Goal: Task Accomplishment & Management: Complete application form

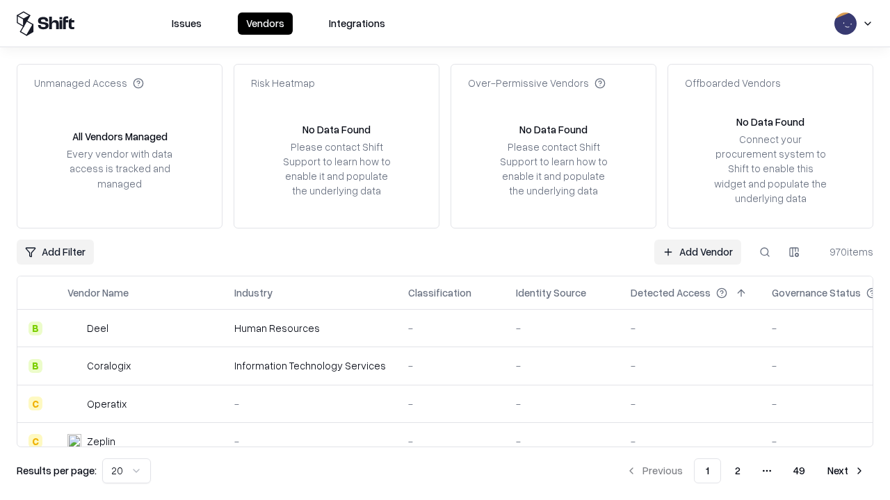
click at [697, 252] on link "Add Vendor" at bounding box center [697, 252] width 87 height 25
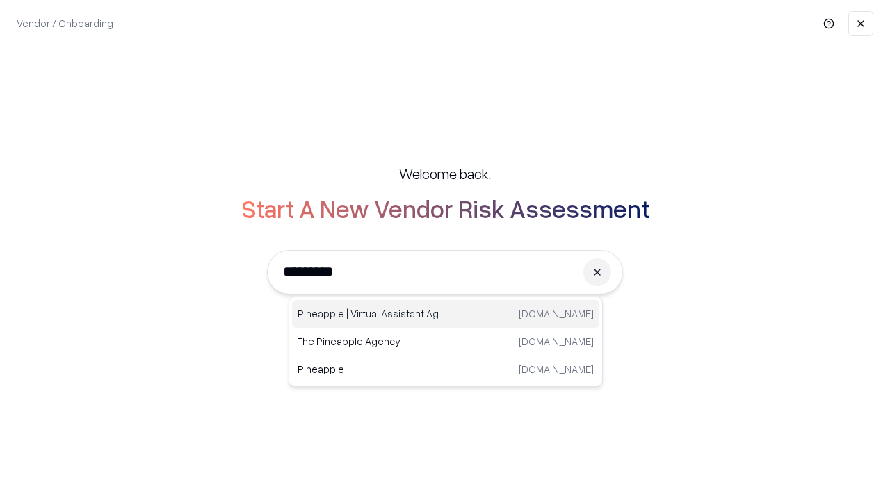
click at [446, 314] on div "Pineapple | Virtual Assistant Agency [DOMAIN_NAME]" at bounding box center [445, 314] width 307 height 28
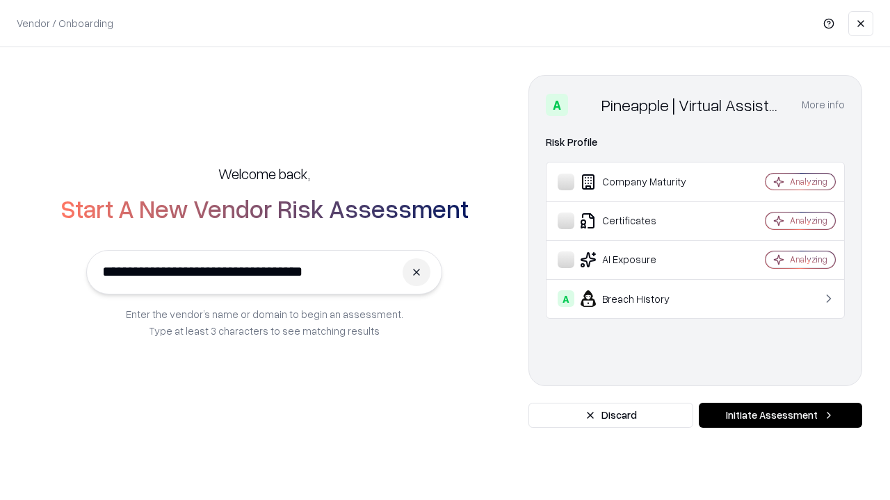
type input "**********"
click at [780, 416] on button "Initiate Assessment" at bounding box center [780, 415] width 163 height 25
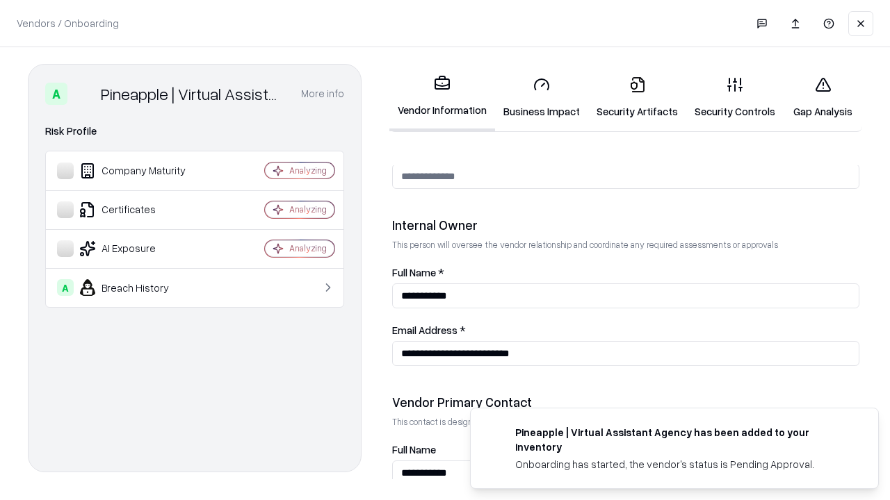
scroll to position [720, 0]
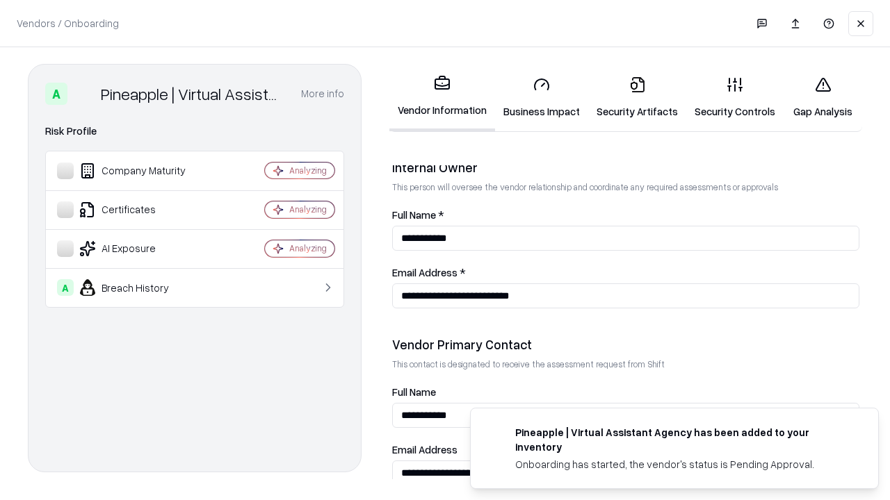
click at [541, 97] on link "Business Impact" at bounding box center [541, 97] width 93 height 65
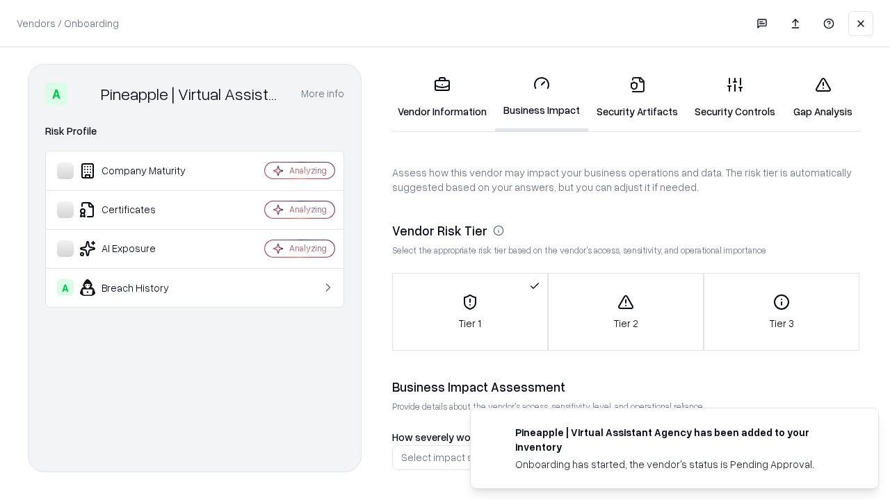
click at [822, 97] on link "Gap Analysis" at bounding box center [822, 97] width 79 height 65
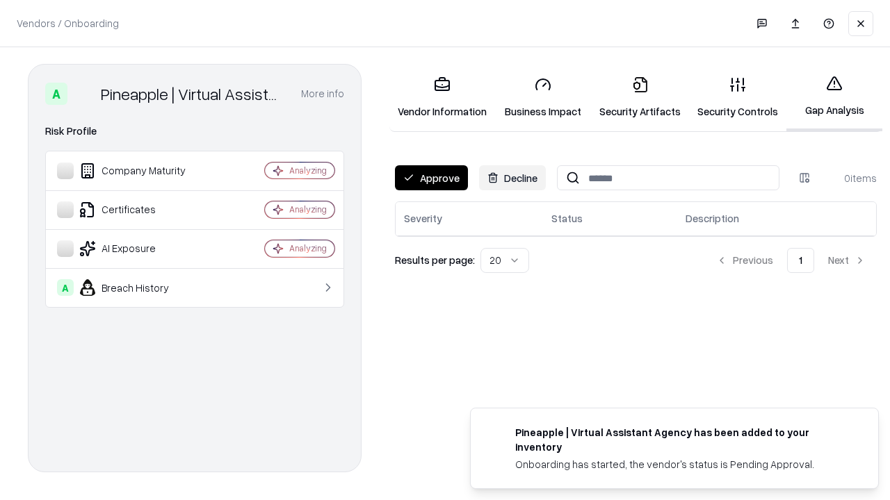
click at [431, 178] on button "Approve" at bounding box center [431, 177] width 73 height 25
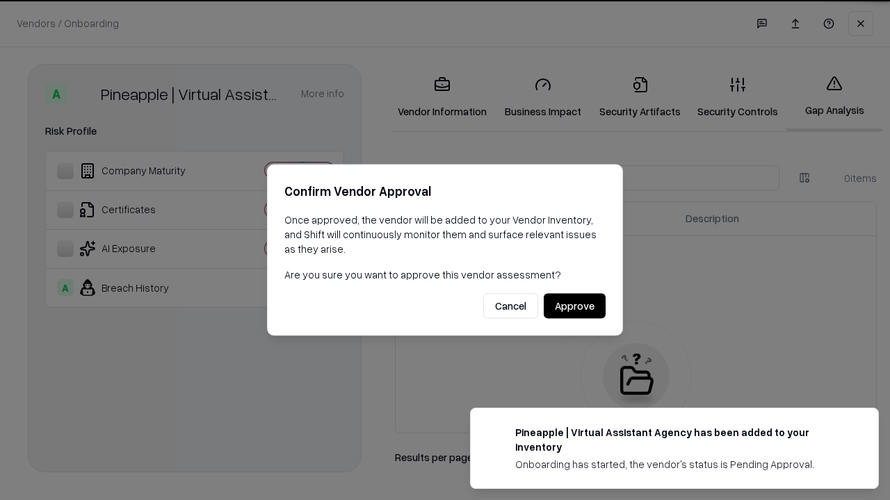
click at [574, 306] on button "Approve" at bounding box center [575, 306] width 62 height 25
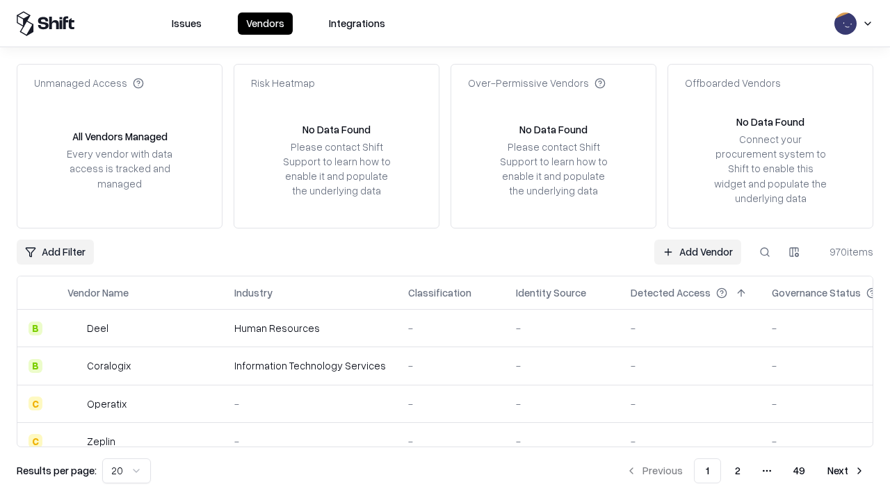
type input "**********"
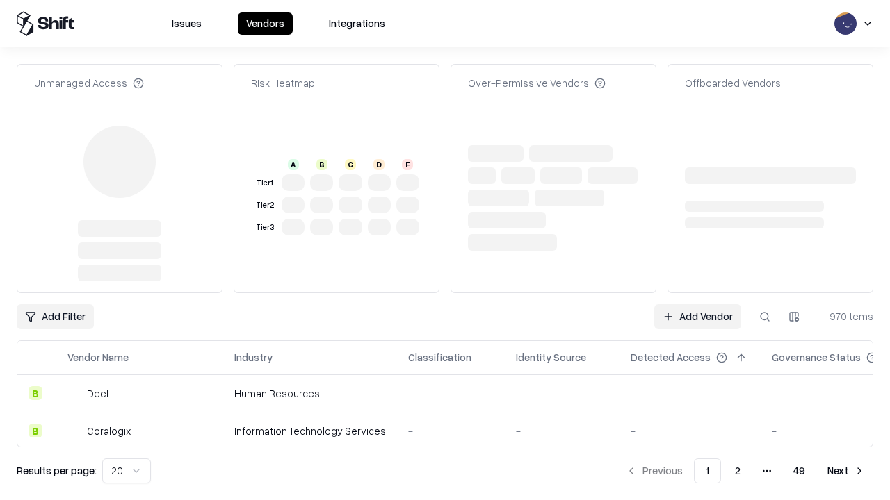
click at [697, 304] on link "Add Vendor" at bounding box center [697, 316] width 87 height 25
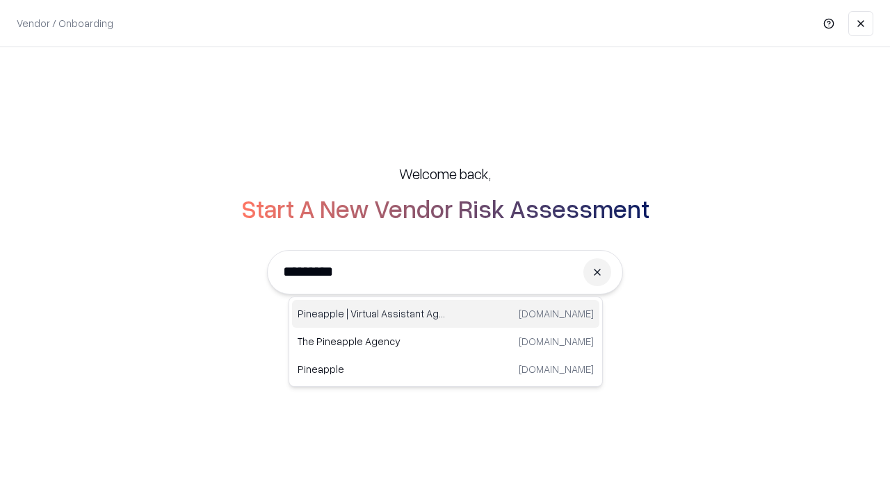
click at [446, 314] on div "Pineapple | Virtual Assistant Agency [DOMAIN_NAME]" at bounding box center [445, 314] width 307 height 28
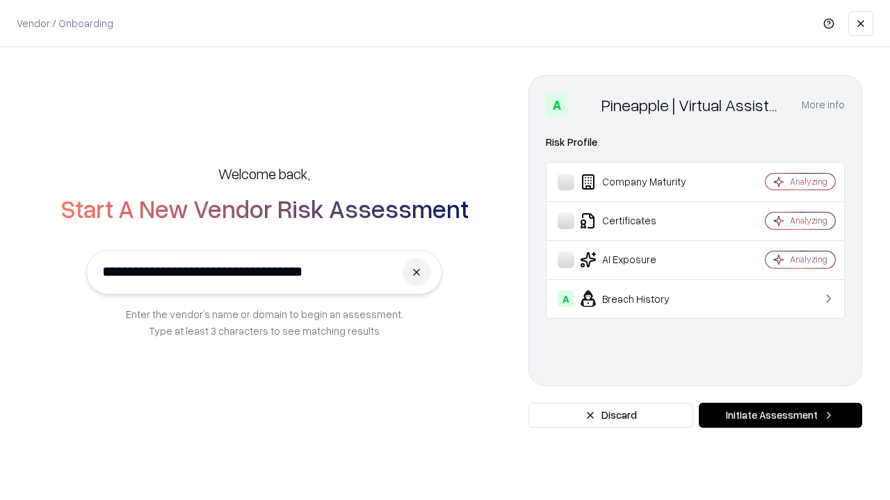
type input "**********"
click at [780, 416] on button "Initiate Assessment" at bounding box center [780, 415] width 163 height 25
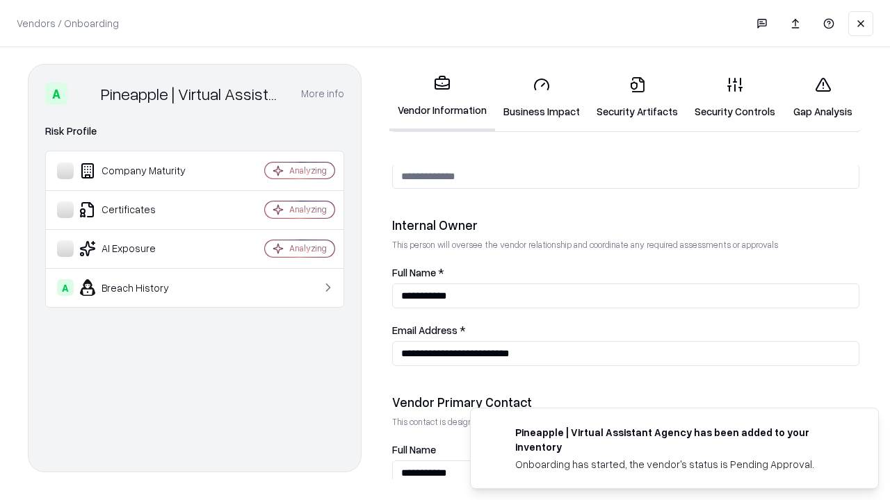
scroll to position [720, 0]
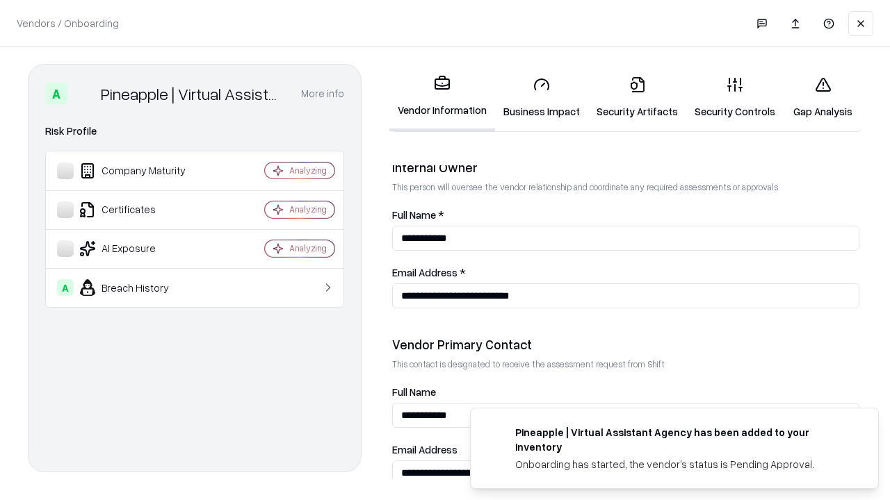
click at [822, 97] on link "Gap Analysis" at bounding box center [822, 97] width 79 height 65
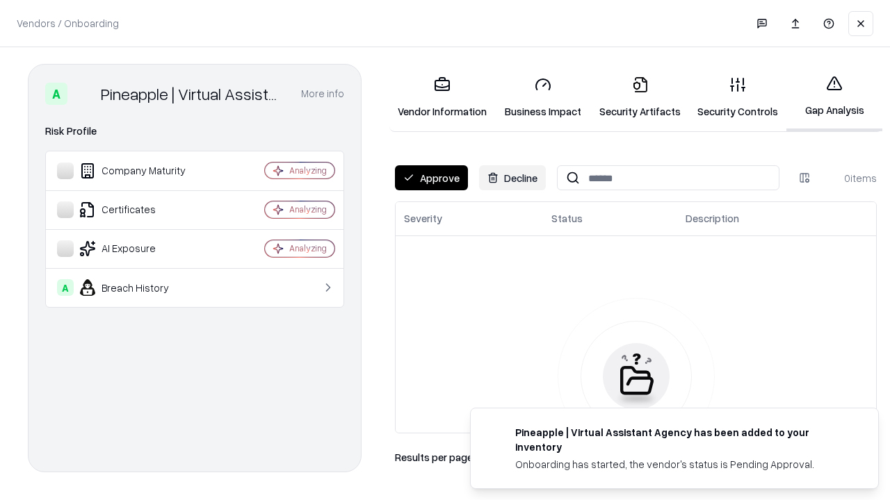
click at [431, 178] on button "Approve" at bounding box center [431, 177] width 73 height 25
